Goal: Obtain resource: Obtain resource

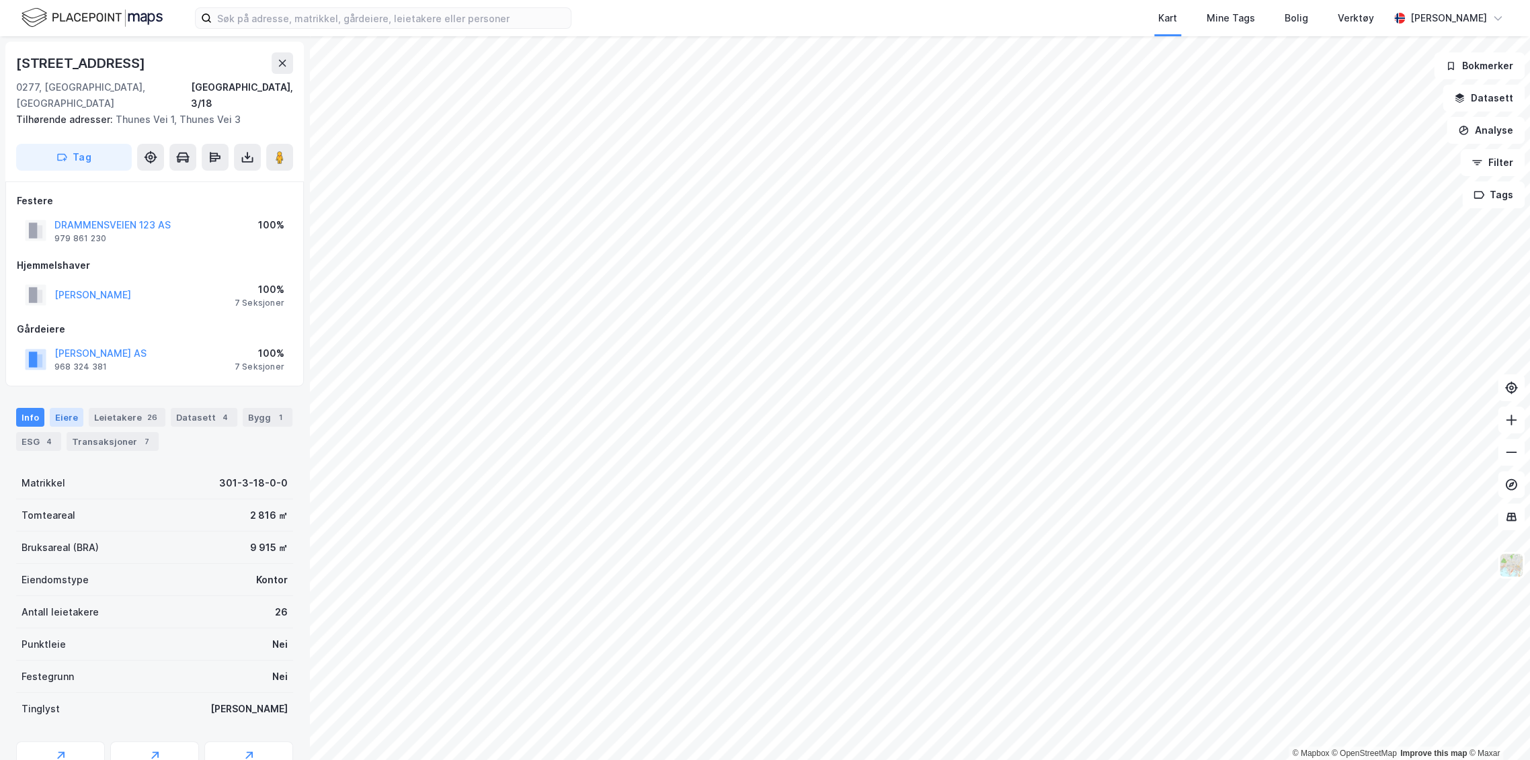
click at [72, 408] on div "Eiere" at bounding box center [67, 417] width 34 height 19
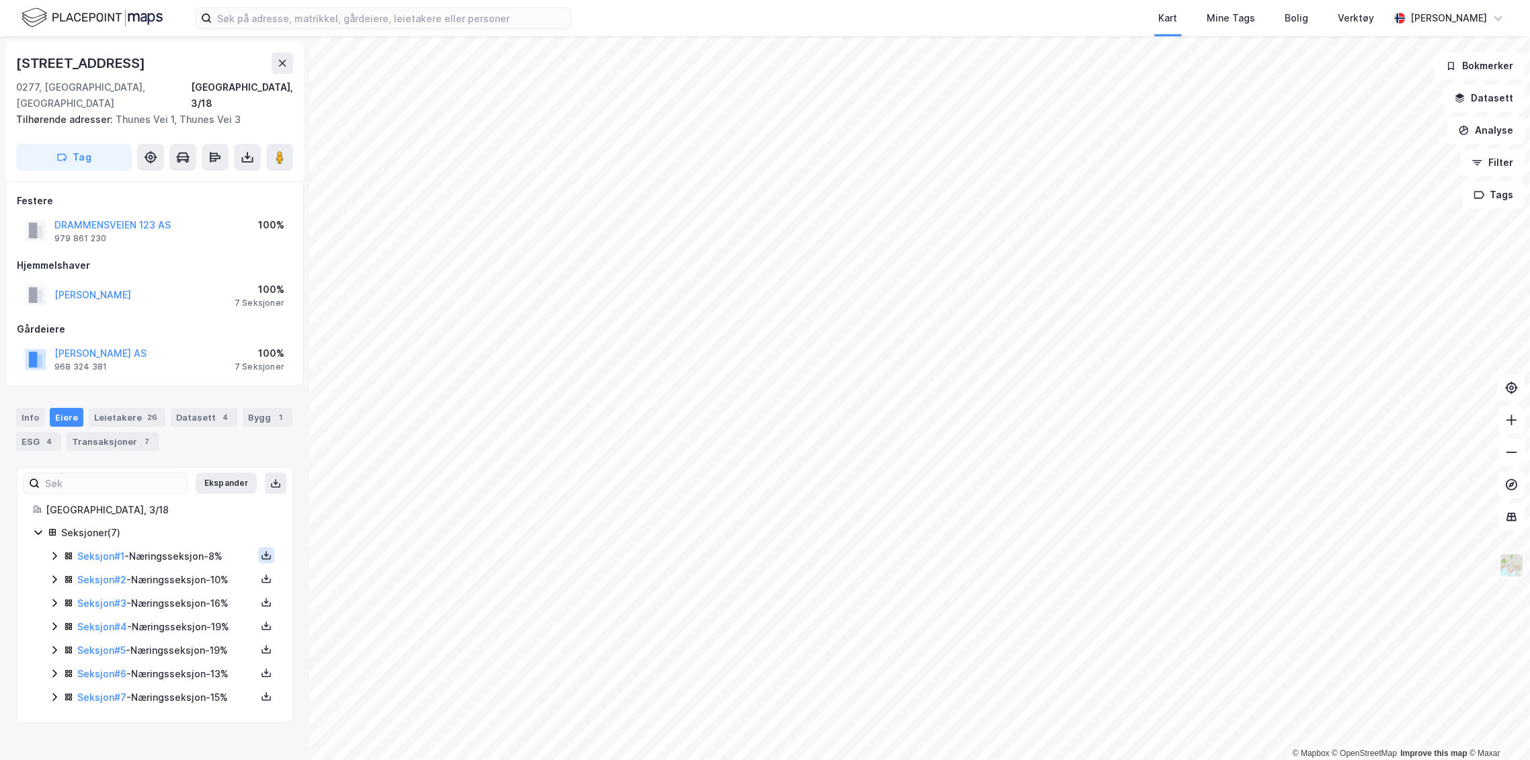
click at [261, 550] on icon at bounding box center [266, 555] width 11 height 11
click at [163, 507] on div "Grunnbok" at bounding box center [185, 515] width 45 height 16
